Goal: Information Seeking & Learning: Learn about a topic

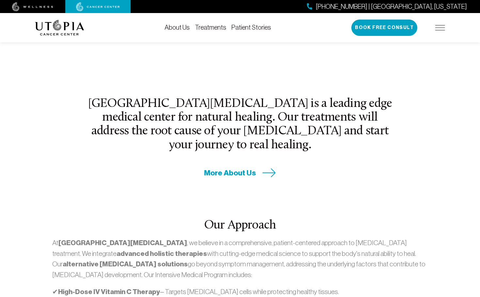
scroll to position [229, 0]
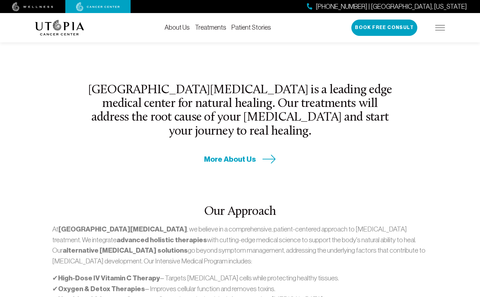
click at [237, 154] on span "More About Us" at bounding box center [230, 159] width 52 height 10
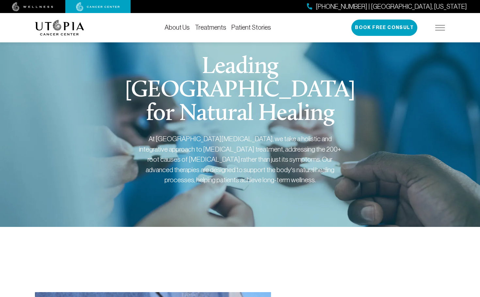
click at [214, 29] on link "Treatments" at bounding box center [210, 27] width 31 height 7
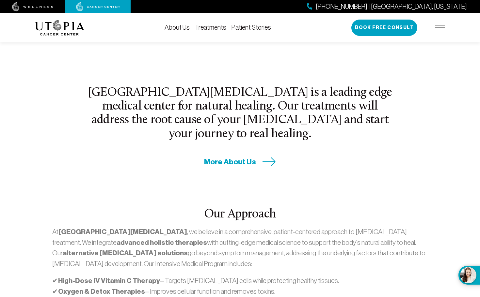
scroll to position [229, 0]
